Goal: Find specific page/section: Find specific page/section

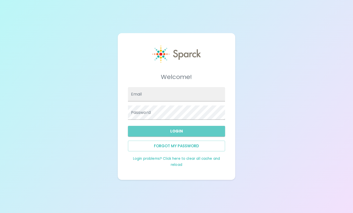
type input "SRicks@SFBaycoffee.com"
click at [179, 132] on button "Login" at bounding box center [176, 131] width 97 height 11
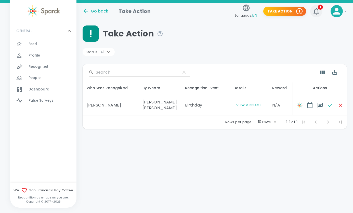
click at [320, 11] on icon "button" at bounding box center [316, 11] width 8 height 8
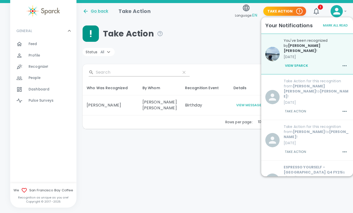
click at [322, 100] on p "07/02/2025" at bounding box center [316, 102] width 65 height 5
click at [315, 84] on b "Anna Belle Heredia" at bounding box center [305, 89] width 42 height 10
click at [322, 7] on span "1" at bounding box center [320, 7] width 5 height 5
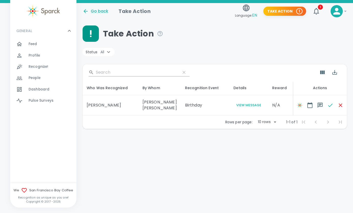
click at [102, 86] on div "Who Was Recognized" at bounding box center [111, 88] width 48 height 6
click at [94, 10] on div "Go back" at bounding box center [96, 11] width 26 height 6
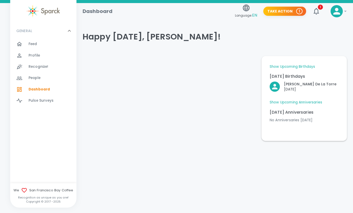
click at [294, 112] on p "Today's Anniversaries" at bounding box center [304, 112] width 69 height 6
click at [320, 7] on span "1" at bounding box center [320, 7] width 5 height 5
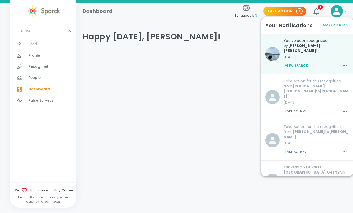
click at [302, 61] on button "View Sparck" at bounding box center [297, 65] width 26 height 9
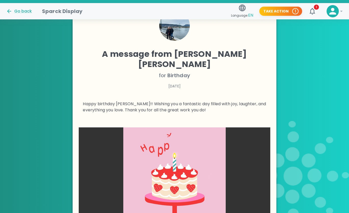
scroll to position [119, 0]
